Goal: Information Seeking & Learning: Learn about a topic

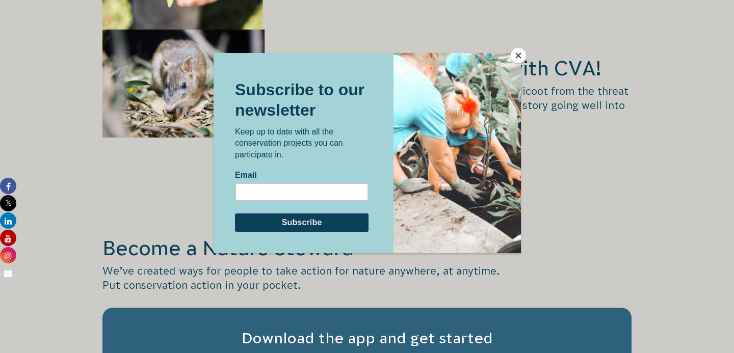
scroll to position [1592, 0]
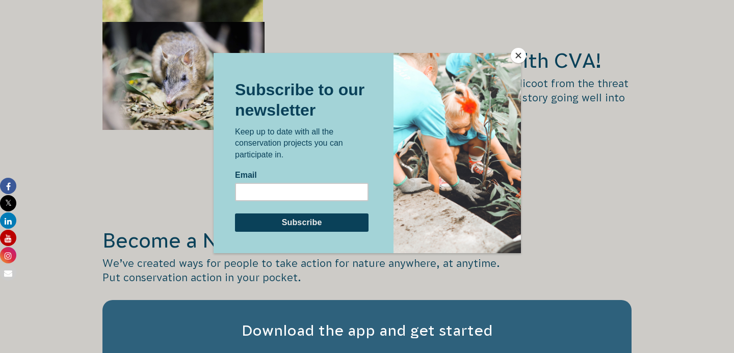
click at [519, 57] on button "Close" at bounding box center [518, 55] width 15 height 15
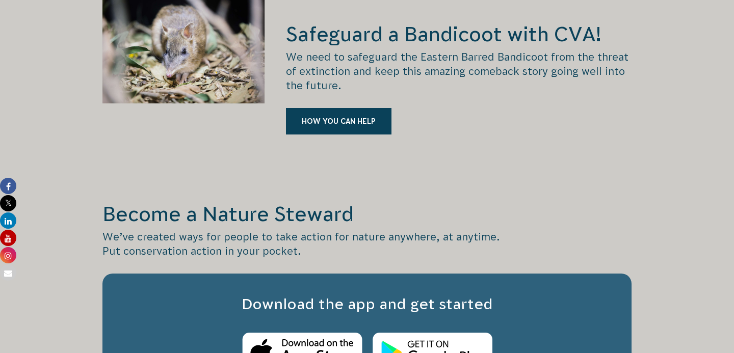
scroll to position [1624, 0]
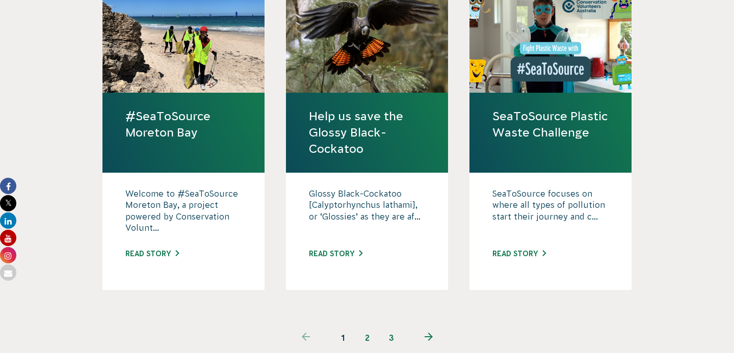
scroll to position [1108, 0]
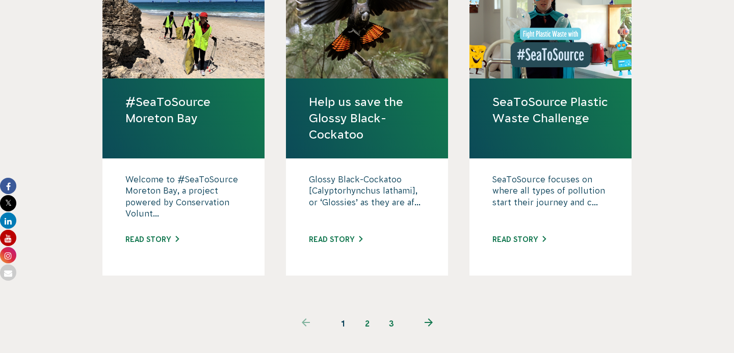
click at [368, 312] on link "2" at bounding box center [367, 324] width 24 height 24
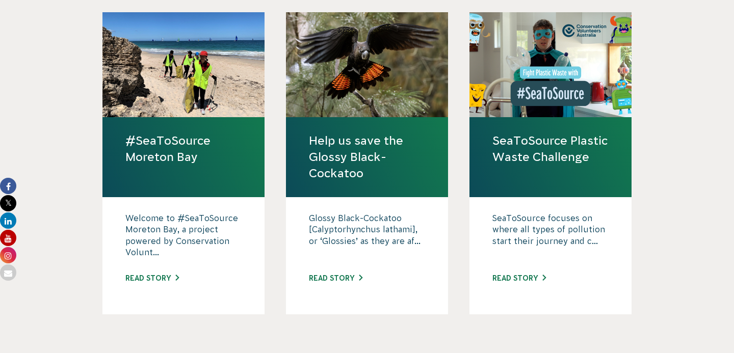
scroll to position [1070, 0]
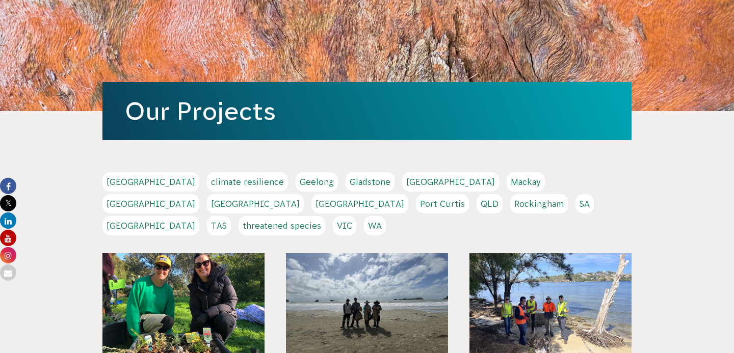
scroll to position [177, 0]
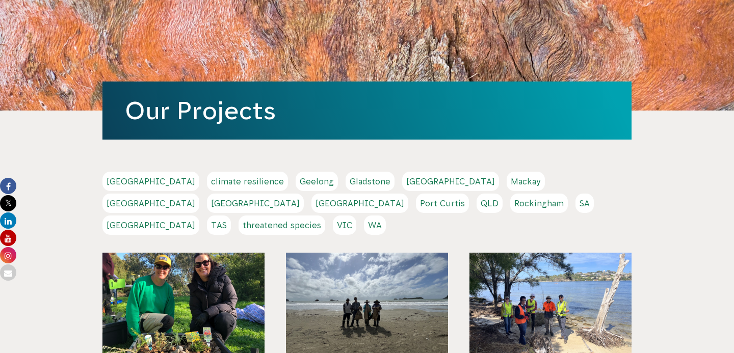
click at [325, 216] on link "threatened species" at bounding box center [282, 225] width 87 height 19
